Goal: Information Seeking & Learning: Learn about a topic

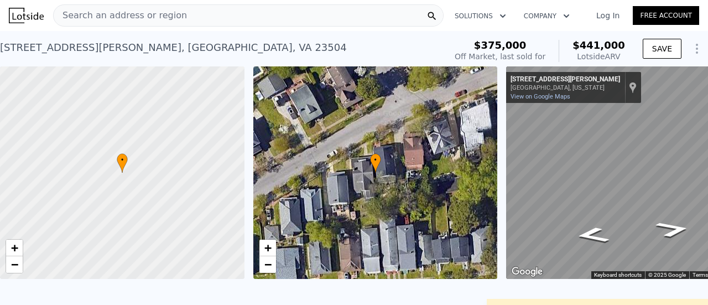
click at [124, 13] on span "Search an address or region" at bounding box center [120, 15] width 133 height 13
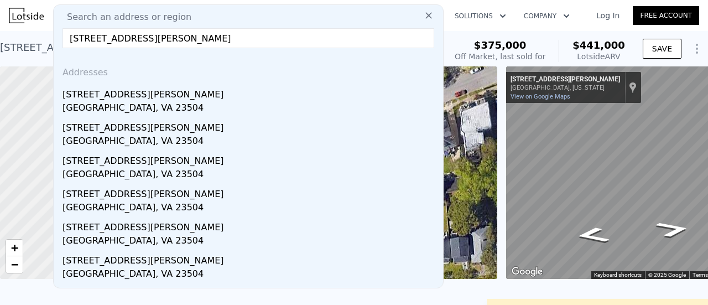
drag, startPoint x: 241, startPoint y: 30, endPoint x: 172, endPoint y: 45, distance: 70.6
click at [172, 45] on input "[STREET_ADDRESS][PERSON_NAME]" at bounding box center [247, 38] width 371 height 20
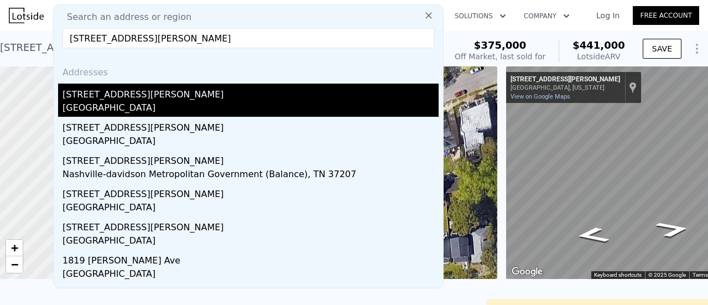
type input "[STREET_ADDRESS][PERSON_NAME]"
click at [142, 104] on div "[GEOGRAPHIC_DATA]" at bounding box center [250, 108] width 376 height 15
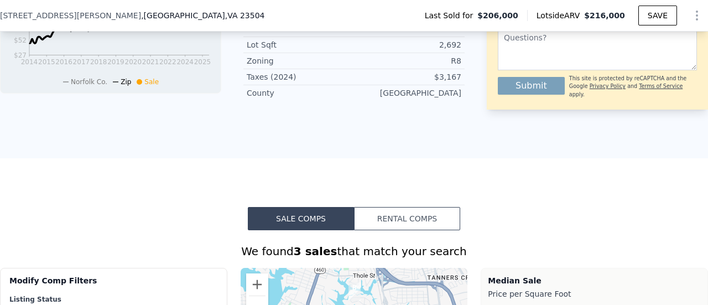
scroll to position [159, 0]
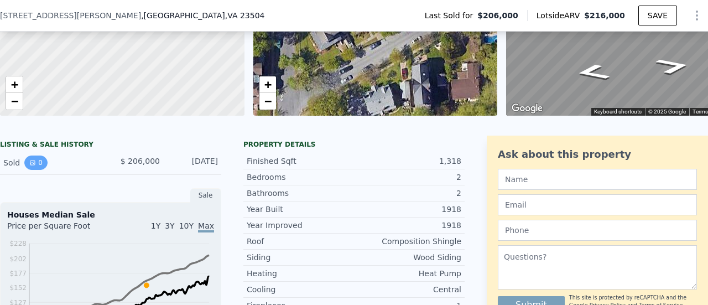
drag, startPoint x: 36, startPoint y: 171, endPoint x: 31, endPoint y: 166, distance: 7.1
click at [31, 166] on button "0" at bounding box center [35, 162] width 23 height 14
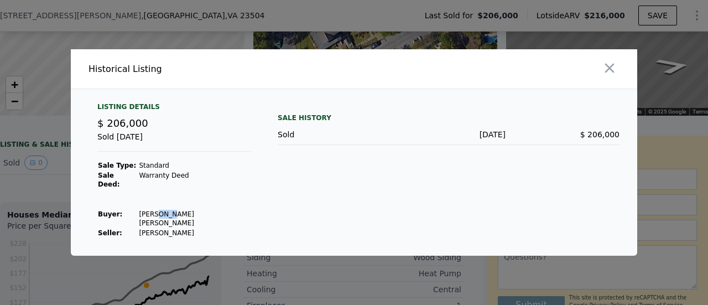
drag, startPoint x: 146, startPoint y: 215, endPoint x: 159, endPoint y: 217, distance: 13.4
click at [159, 217] on td "[PERSON_NAME] [PERSON_NAME]" at bounding box center [194, 218] width 113 height 19
drag, startPoint x: 139, startPoint y: 221, endPoint x: 180, endPoint y: 220, distance: 40.9
click at [180, 228] on td "[PERSON_NAME]" at bounding box center [194, 233] width 113 height 10
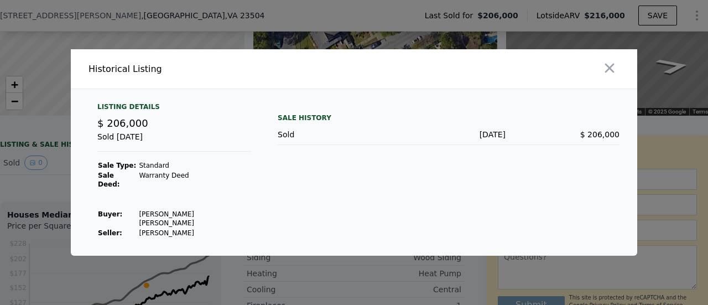
click at [180, 228] on td "[PERSON_NAME]" at bounding box center [194, 233] width 113 height 10
drag, startPoint x: 127, startPoint y: 146, endPoint x: 165, endPoint y: 145, distance: 37.6
click at [165, 145] on div "Sold [DATE]" at bounding box center [174, 141] width 154 height 20
click at [611, 67] on button "button" at bounding box center [609, 68] width 20 height 20
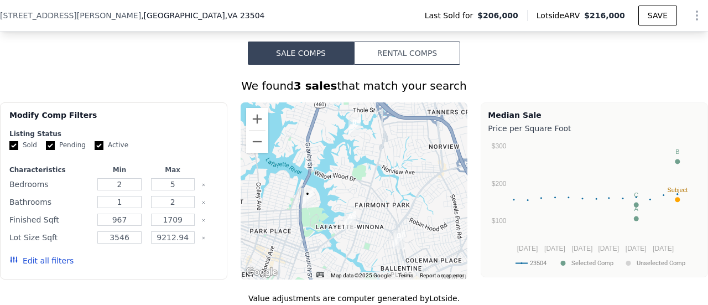
scroll to position [644, 0]
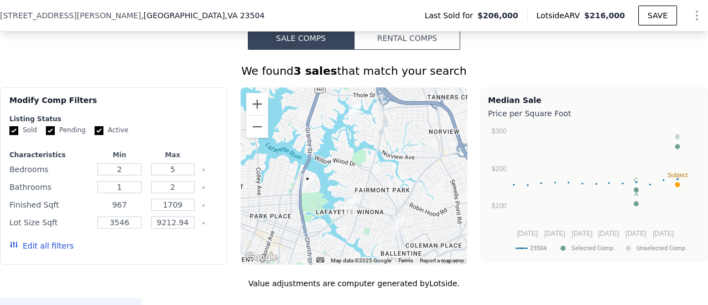
click at [127, 211] on input "967" at bounding box center [119, 204] width 44 height 12
type input "9"
type input "1100"
type input "1500"
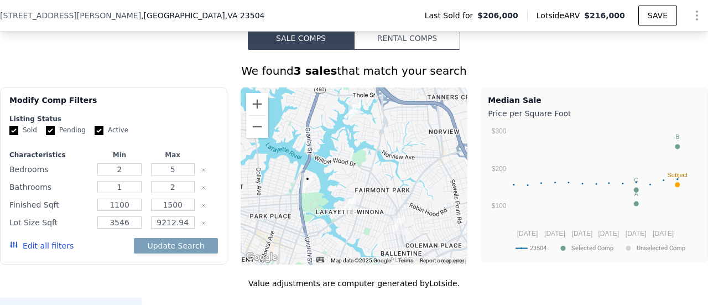
click at [183, 123] on div "Listing Status" at bounding box center [113, 118] width 208 height 9
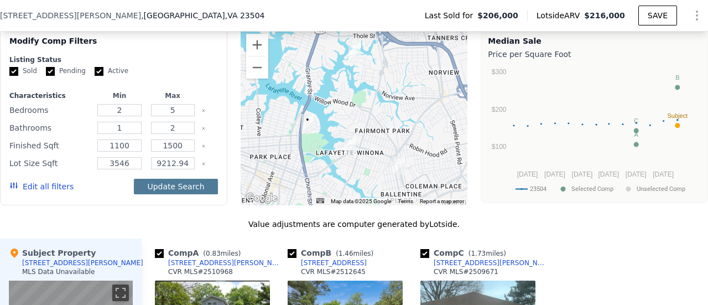
scroll to position [704, 0]
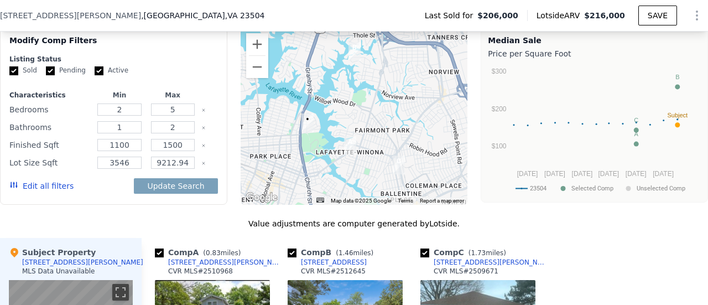
click at [48, 75] on input "Pending" at bounding box center [50, 70] width 9 height 9
checkbox input "false"
click at [95, 75] on input "Active" at bounding box center [99, 70] width 9 height 9
checkbox input "false"
click at [51, 187] on button "Edit all filters" at bounding box center [41, 185] width 64 height 11
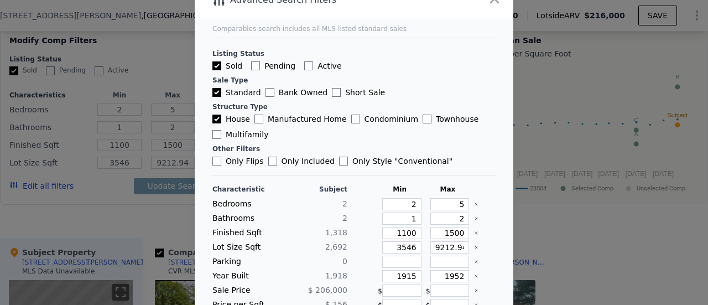
scroll to position [92, 0]
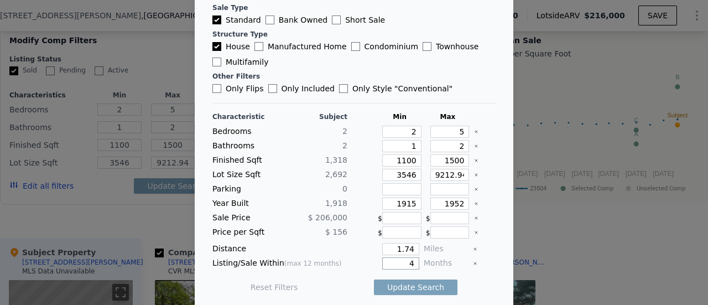
click at [401, 264] on input "4" at bounding box center [400, 263] width 37 height 12
type input "6"
click at [394, 246] on input "1.74" at bounding box center [400, 249] width 37 height 12
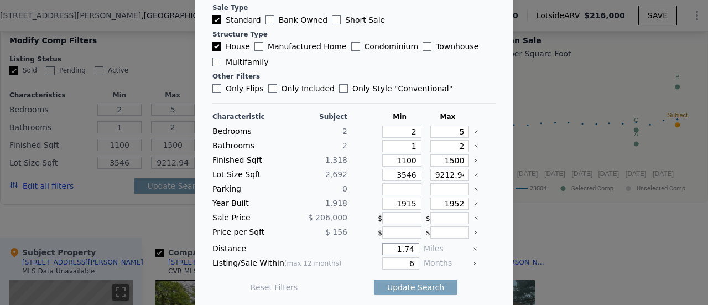
click at [394, 246] on input "1.74" at bounding box center [400, 249] width 37 height 12
type input "2"
type input "0"
type input "2"
click at [399, 284] on button "Update Search" at bounding box center [415, 286] width 83 height 15
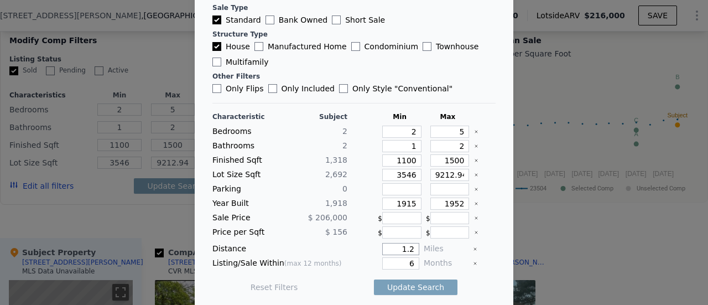
click at [404, 245] on input "1.2" at bounding box center [400, 249] width 37 height 12
type input "1"
click at [405, 287] on button "Update Search" at bounding box center [415, 286] width 83 height 15
type input "9212.9"
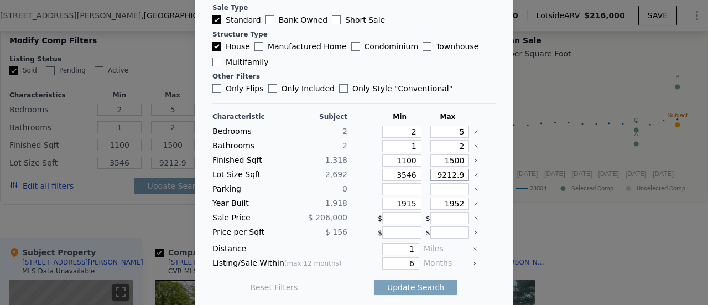
type input "9212"
click at [420, 279] on button "Update Search" at bounding box center [415, 286] width 83 height 15
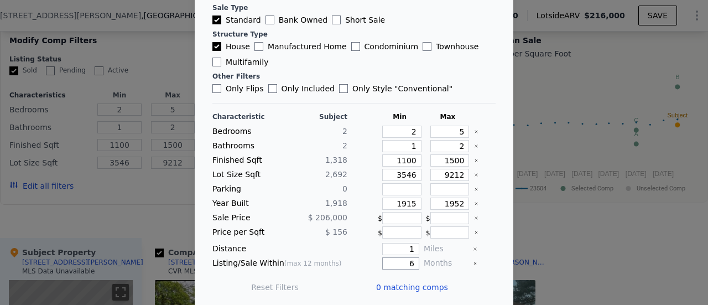
click at [397, 258] on input "6" at bounding box center [400, 263] width 37 height 12
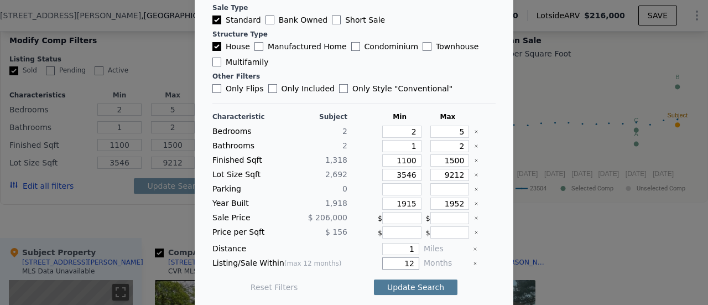
type input "12"
click at [406, 285] on button "Update Search" at bounding box center [415, 286] width 83 height 15
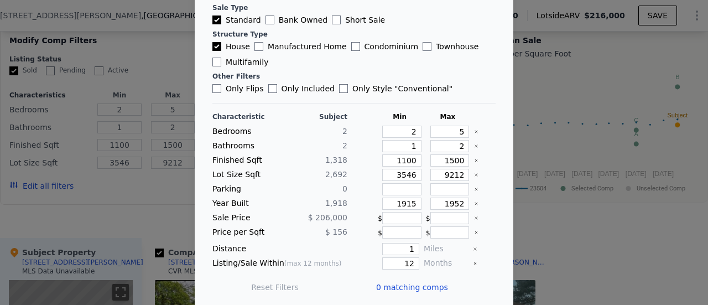
scroll to position [0, 0]
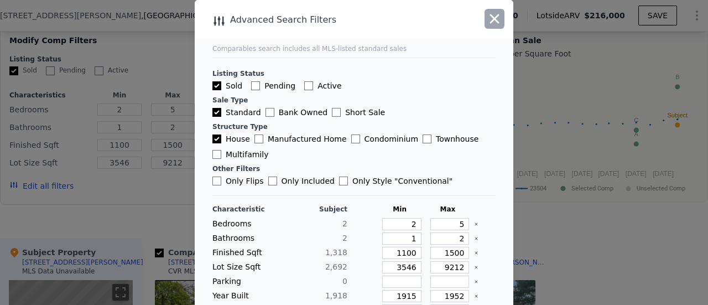
click at [490, 16] on icon "button" at bounding box center [493, 18] width 15 height 15
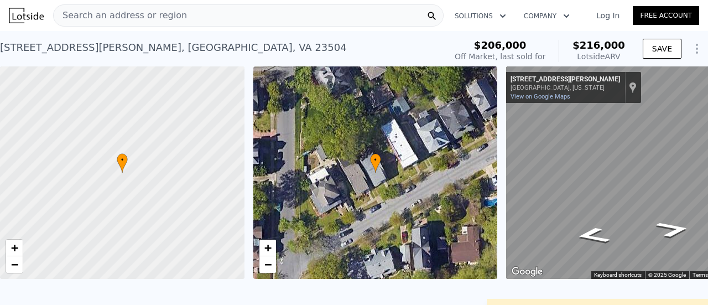
click at [696, 45] on icon "Show Options" at bounding box center [696, 48] width 1 height 9
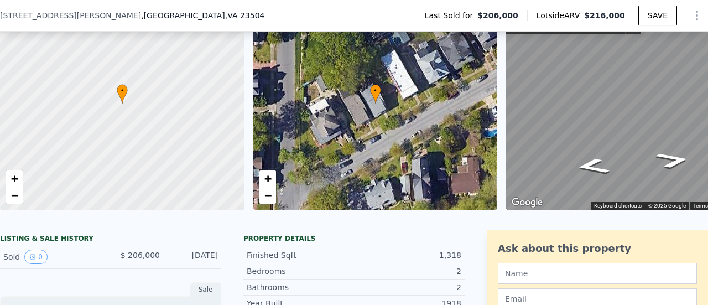
scroll to position [64, 0]
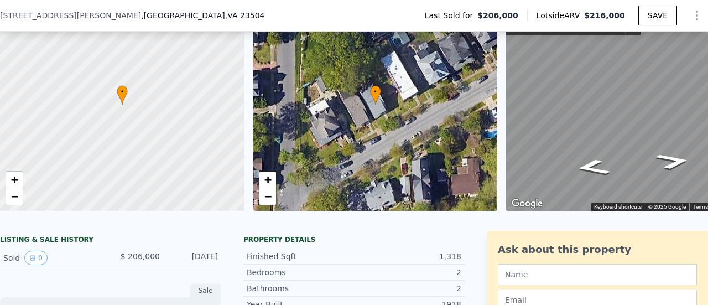
click at [43, 246] on div "LISTING & SALE HISTORY" at bounding box center [110, 240] width 221 height 11
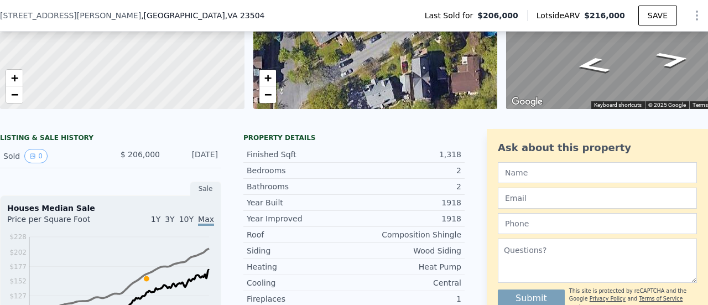
scroll to position [166, 0]
click at [35, 163] on button "0" at bounding box center [35, 156] width 23 height 14
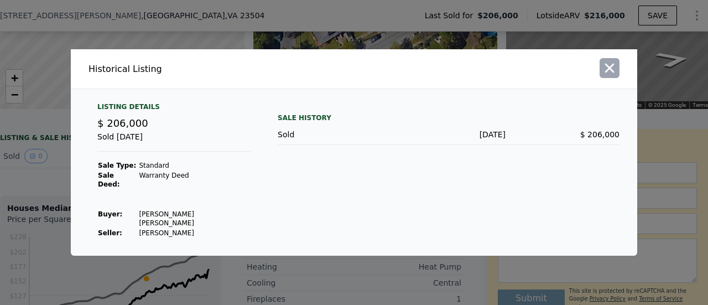
click at [611, 70] on icon "button" at bounding box center [608, 67] width 15 height 15
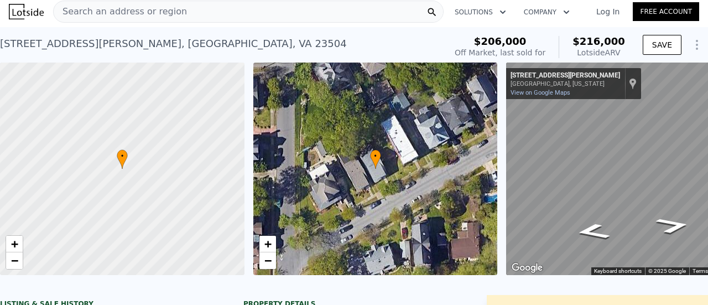
scroll to position [0, 0]
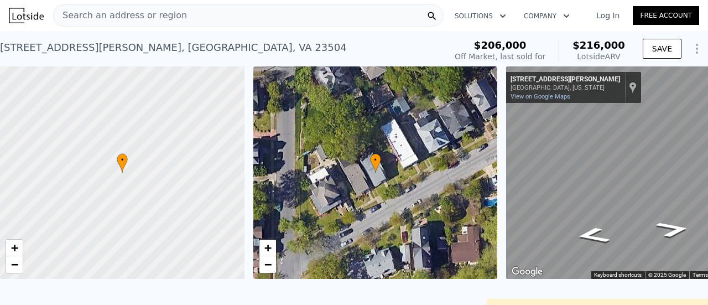
click at [691, 53] on icon "Show Options" at bounding box center [696, 48] width 13 height 13
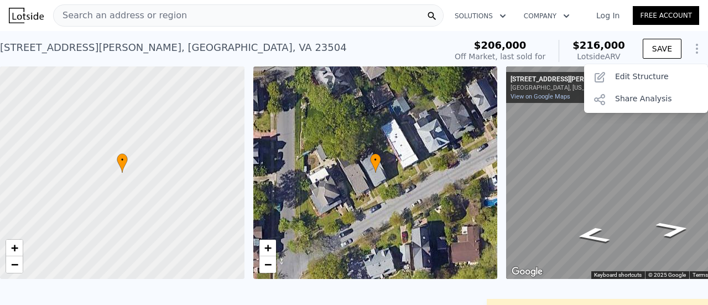
click at [423, 49] on div "[STREET_ADDRESS][PERSON_NAME] Sold [DATE] for $206k (~ARV $216k )" at bounding box center [220, 50] width 441 height 31
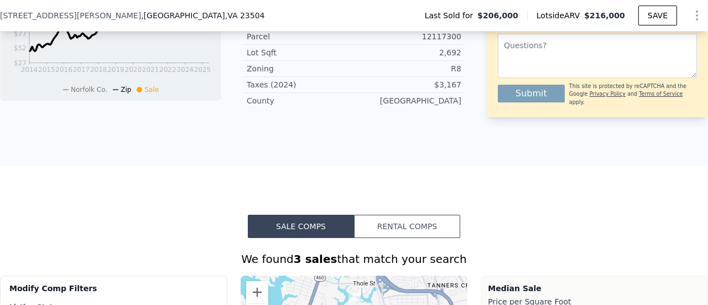
scroll to position [584, 0]
